Goal: Find contact information: Obtain details needed to contact an individual or organization

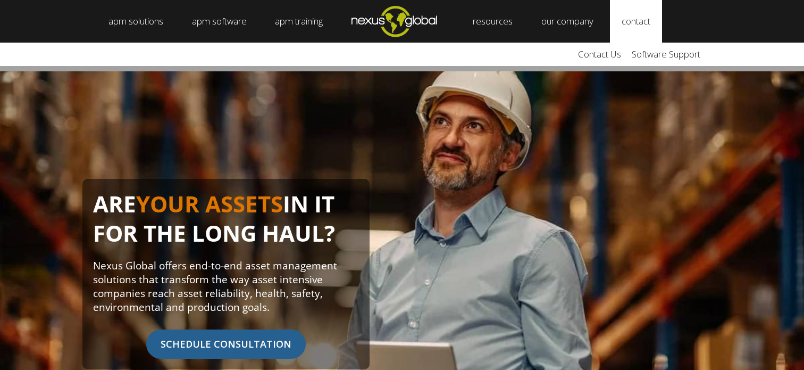
click at [632, 23] on link "contact" at bounding box center [636, 21] width 52 height 43
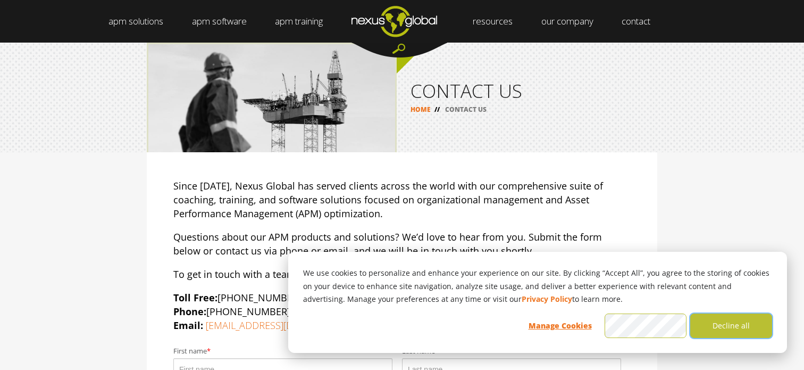
click at [721, 327] on button "Decline all" at bounding box center [732, 325] width 82 height 24
